Goal: Transaction & Acquisition: Book appointment/travel/reservation

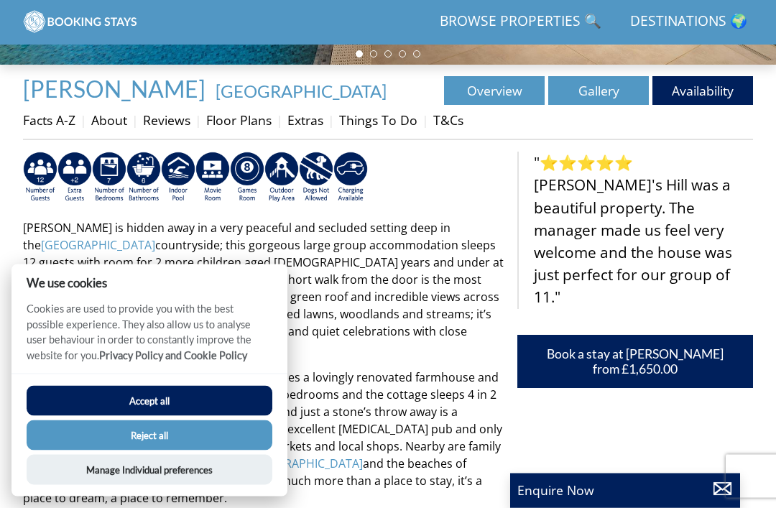
scroll to position [432, 0]
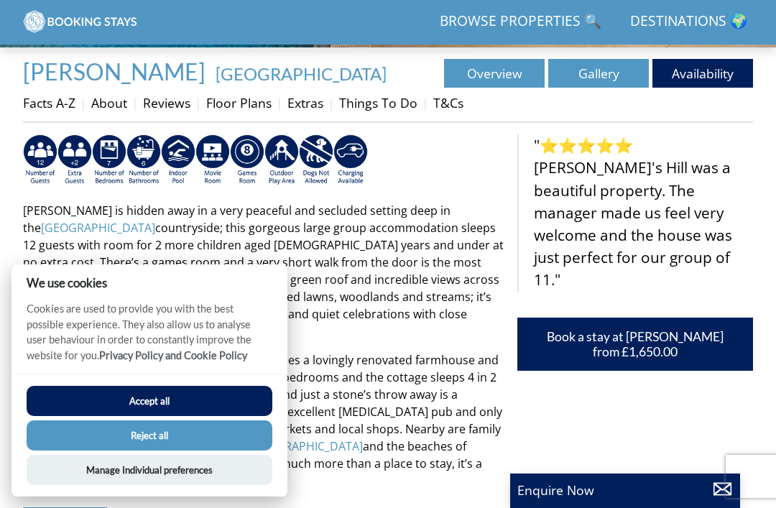
click at [736, 385] on div ""⭐⭐⭐⭐⭐ Pery's Hill was a beautiful property. The manager made us feel very welc…" at bounding box center [635, 517] width 236 height 767
click at [144, 416] on button "Accept all" at bounding box center [150, 401] width 246 height 30
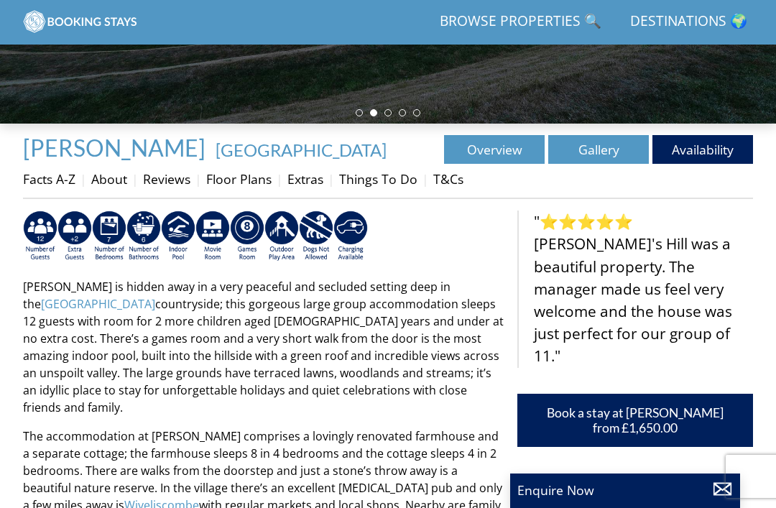
scroll to position [355, 0]
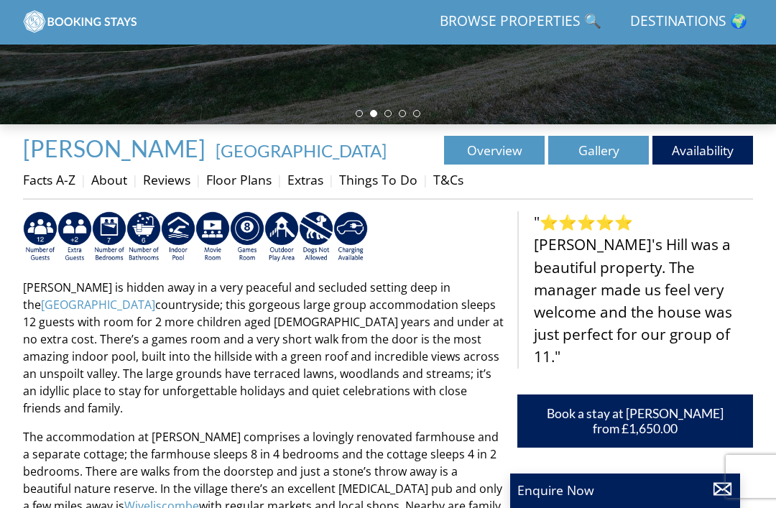
click at [697, 150] on link "Availability" at bounding box center [702, 150] width 101 height 29
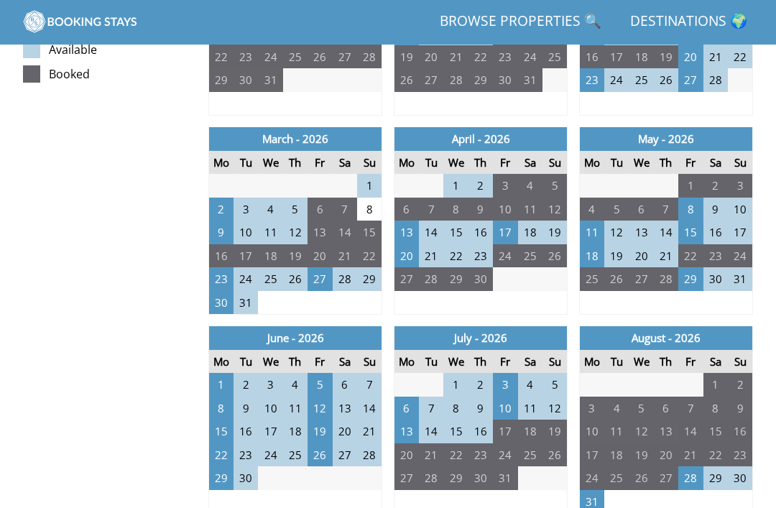
scroll to position [837, 0]
click at [325, 420] on td "19" at bounding box center [319, 432] width 24 height 24
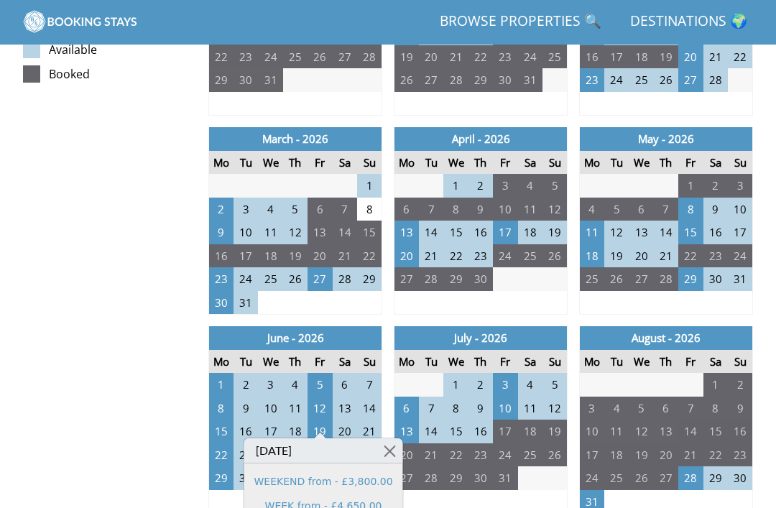
click at [318, 499] on link "WEEK from - £4,650.00" at bounding box center [323, 506] width 139 height 15
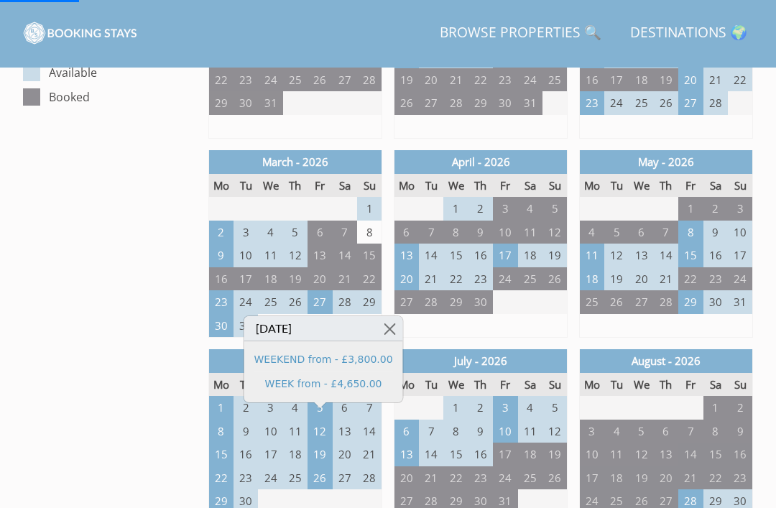
scroll to position [0, 0]
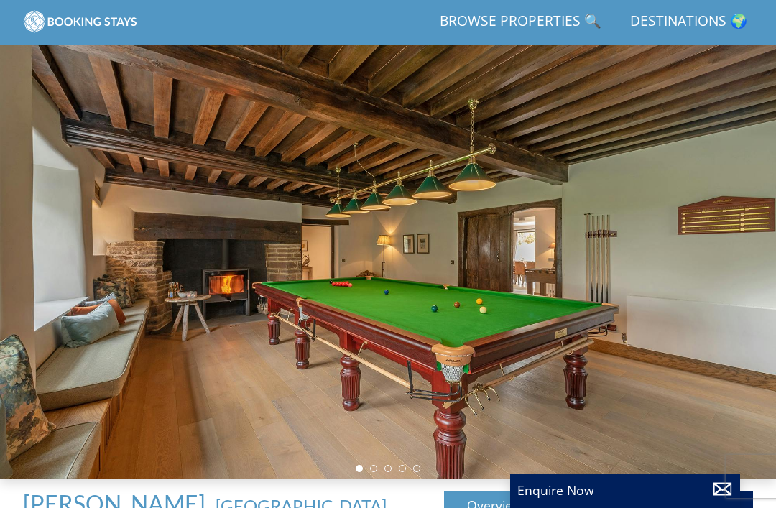
scroll to position [355, 0]
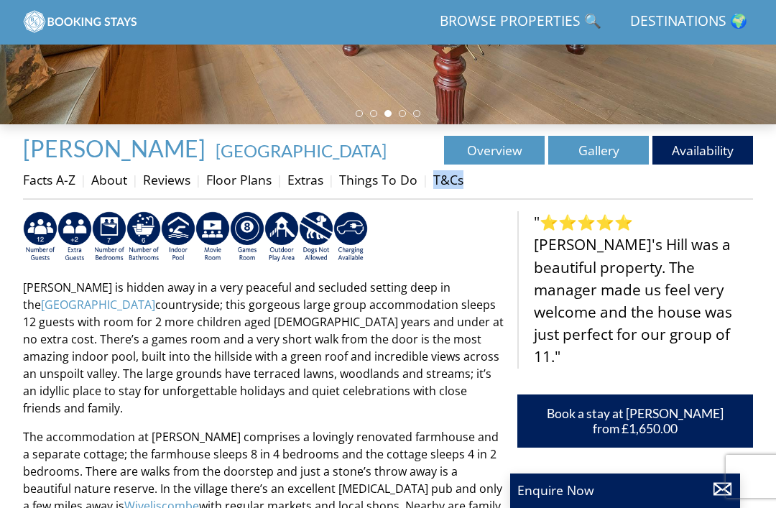
click at [715, 241] on blockquote ""⭐⭐⭐⭐⭐ [PERSON_NAME]'s Hill was a beautiful property. The manager made us feel …" at bounding box center [635, 289] width 236 height 157
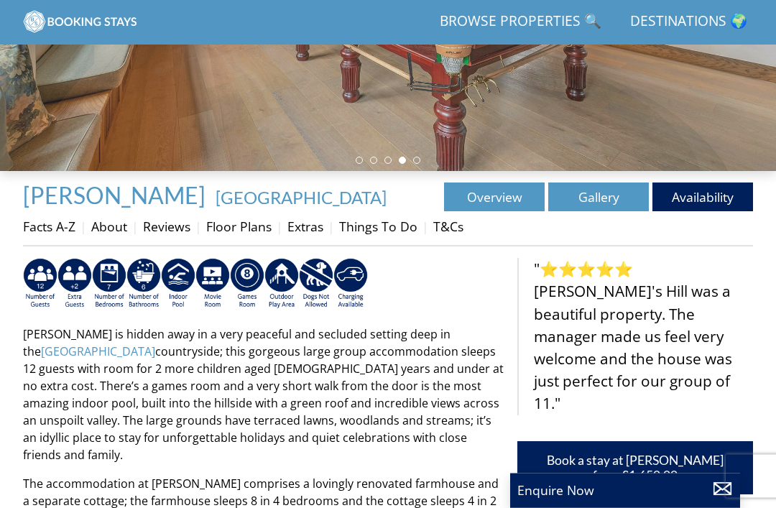
scroll to position [308, 0]
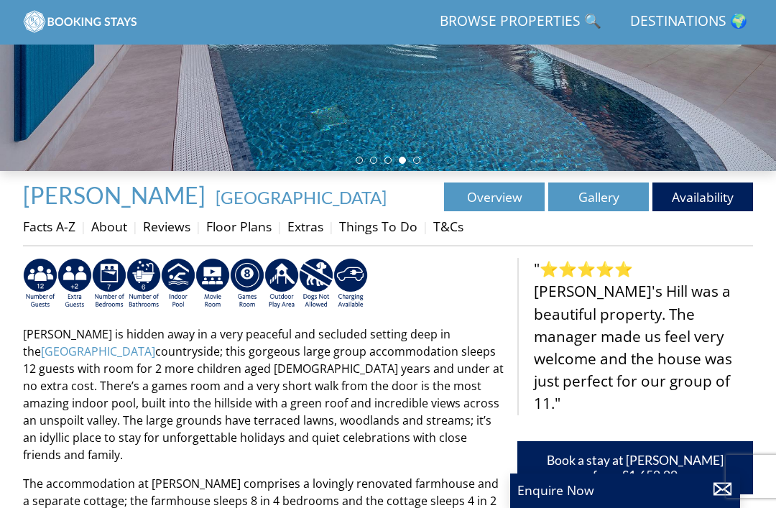
click at [709, 197] on link "Availability" at bounding box center [702, 196] width 101 height 29
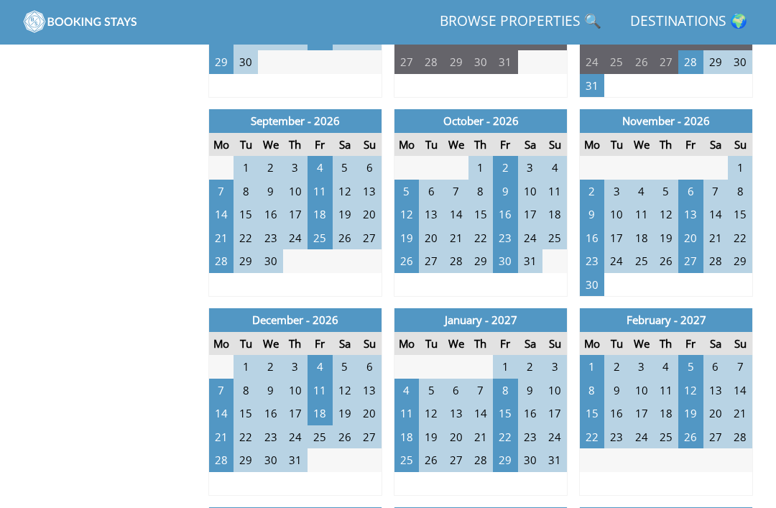
scroll to position [1253, 0]
click at [219, 425] on td "21" at bounding box center [221, 437] width 24 height 24
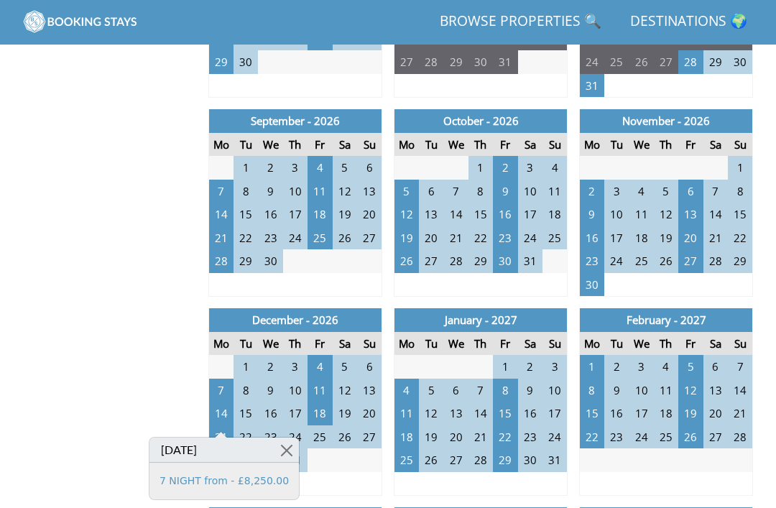
click at [258, 482] on link "7 NIGHT from - £8,250.00" at bounding box center [223, 480] width 129 height 15
